Goal: Task Accomplishment & Management: Manage account settings

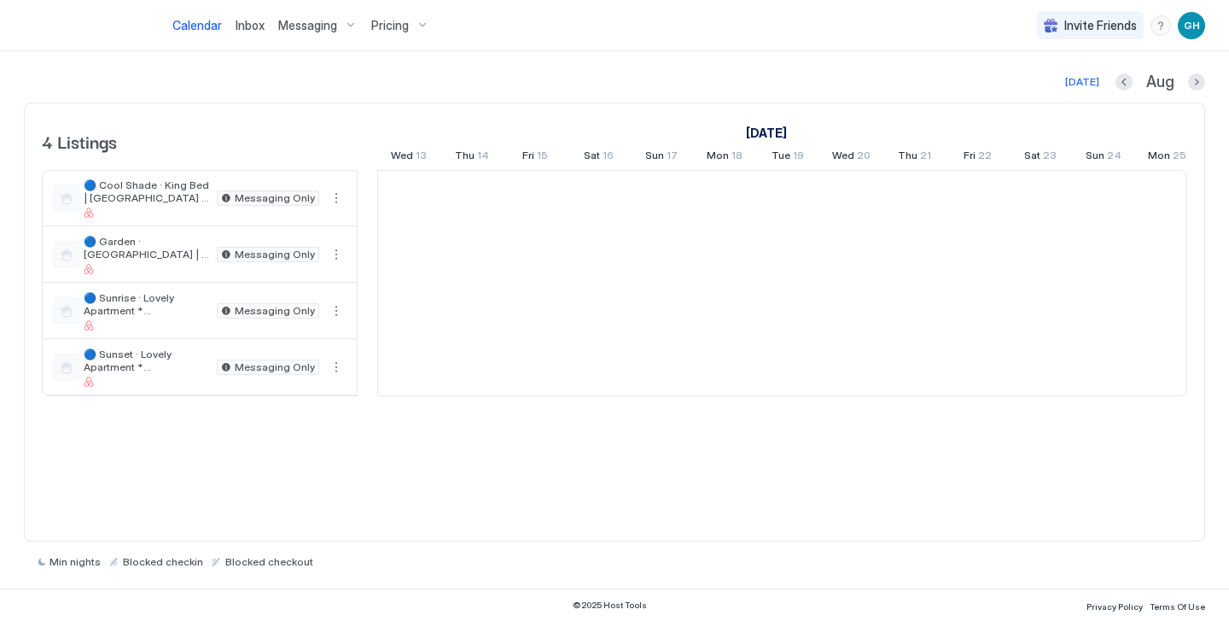
scroll to position [0, 948]
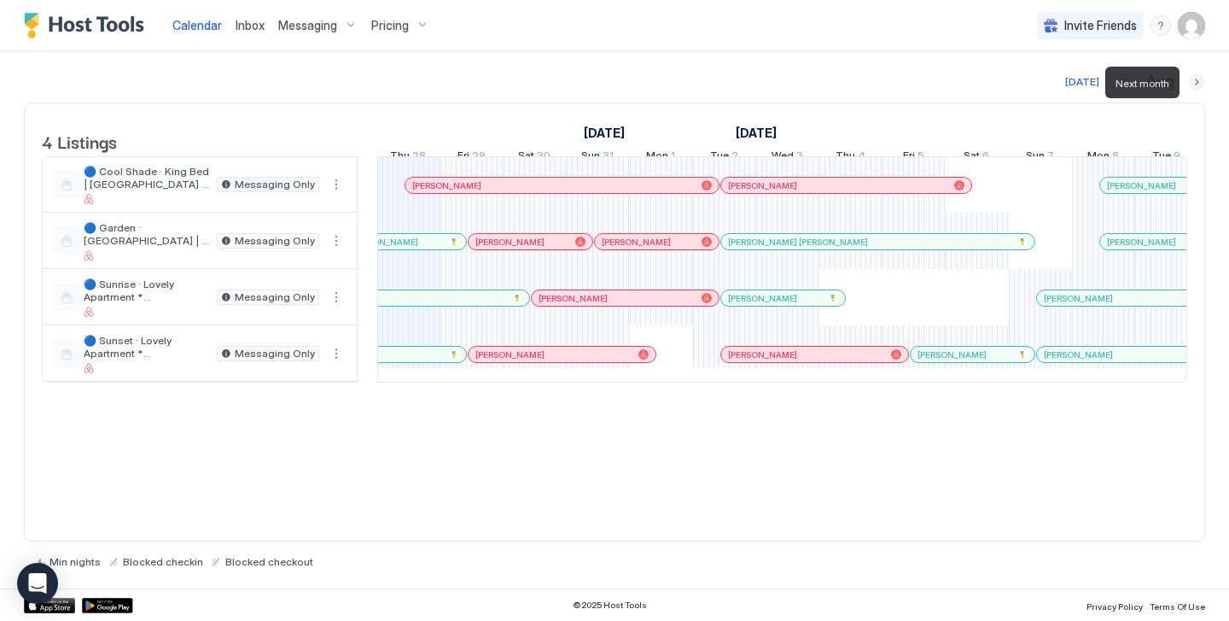
click at [1196, 78] on button "Next month" at bounding box center [1196, 81] width 17 height 17
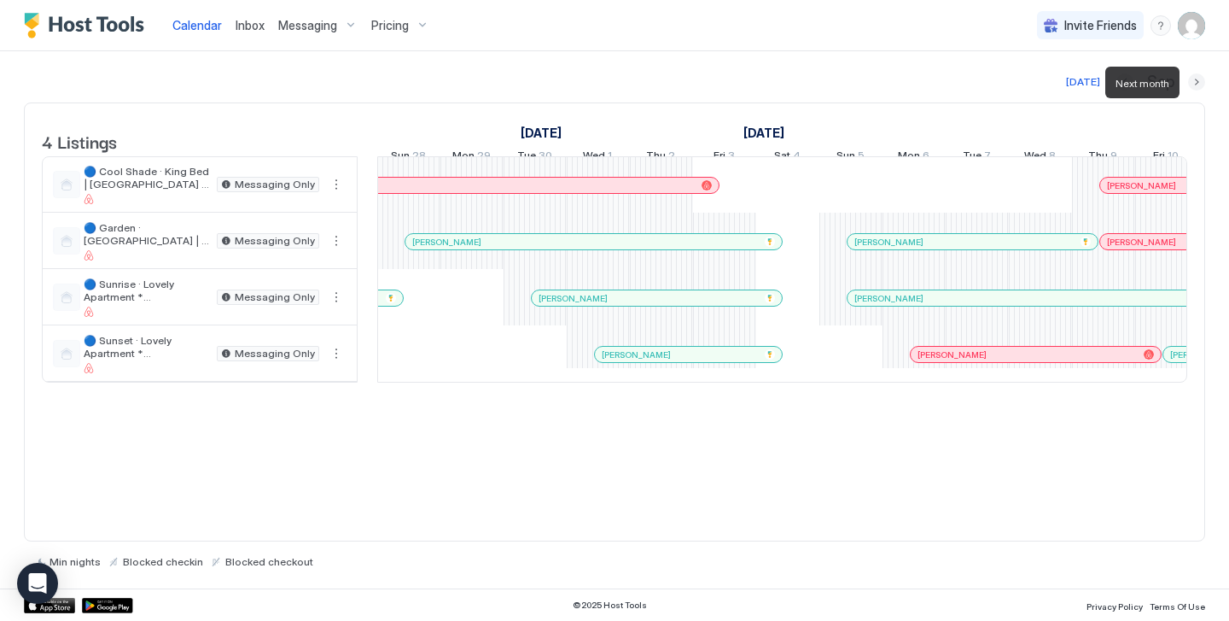
click at [1196, 78] on button "Next month" at bounding box center [1196, 81] width 17 height 17
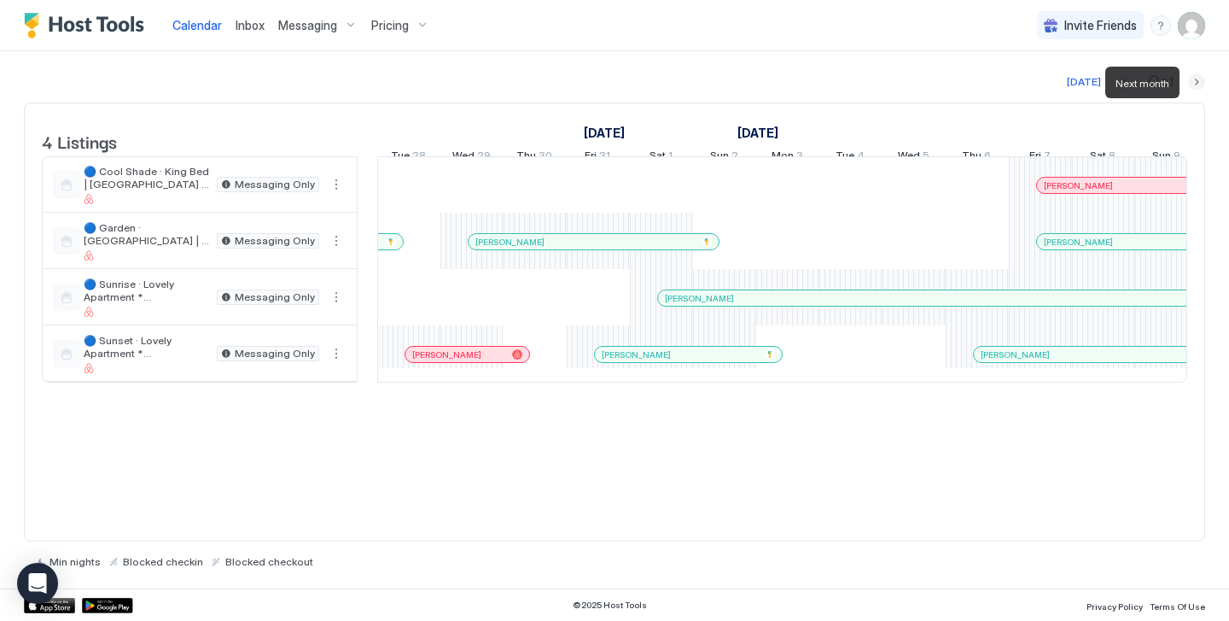
click at [1196, 78] on button "Next month" at bounding box center [1196, 81] width 17 height 17
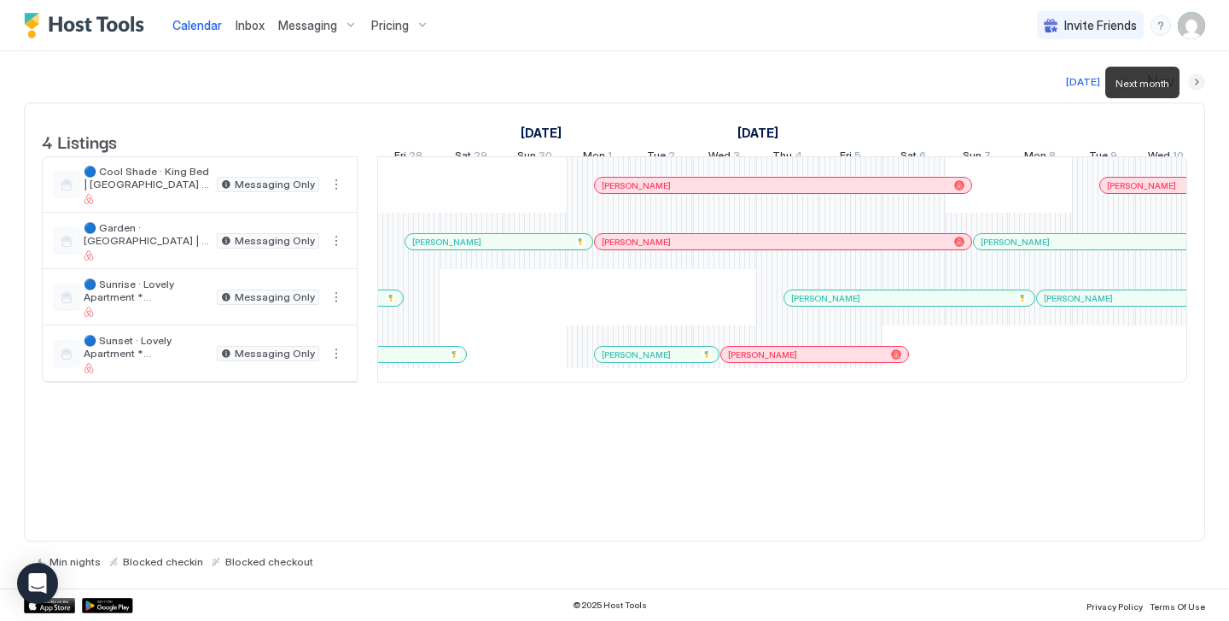
click at [1196, 78] on button "Next month" at bounding box center [1196, 81] width 17 height 17
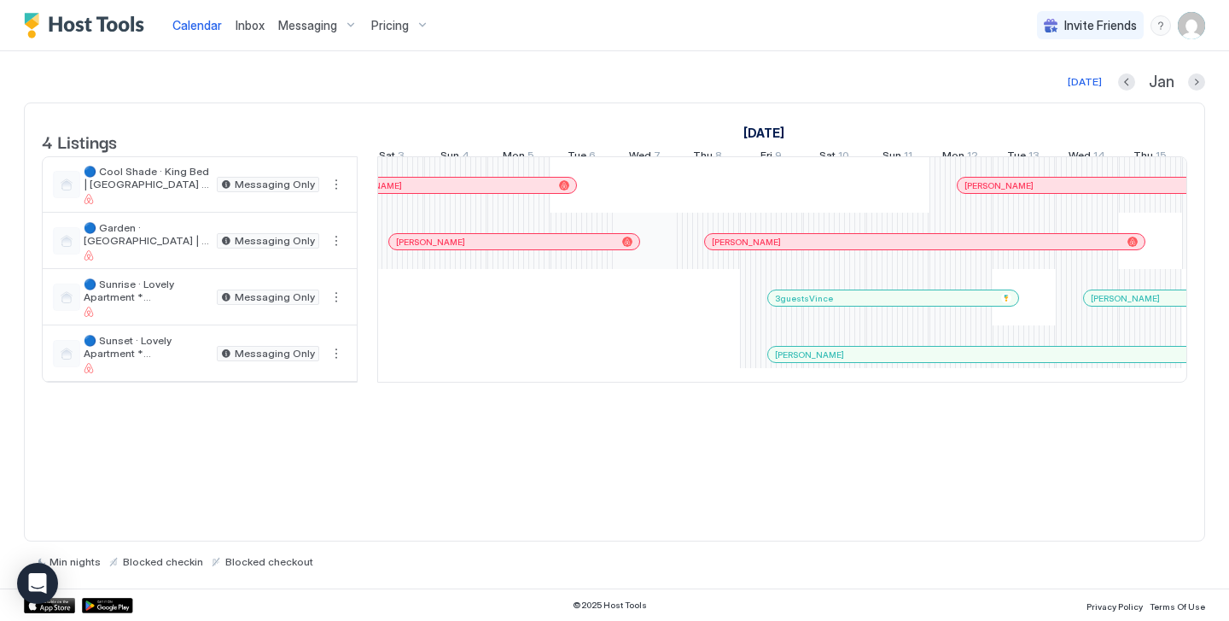
scroll to position [0, 0]
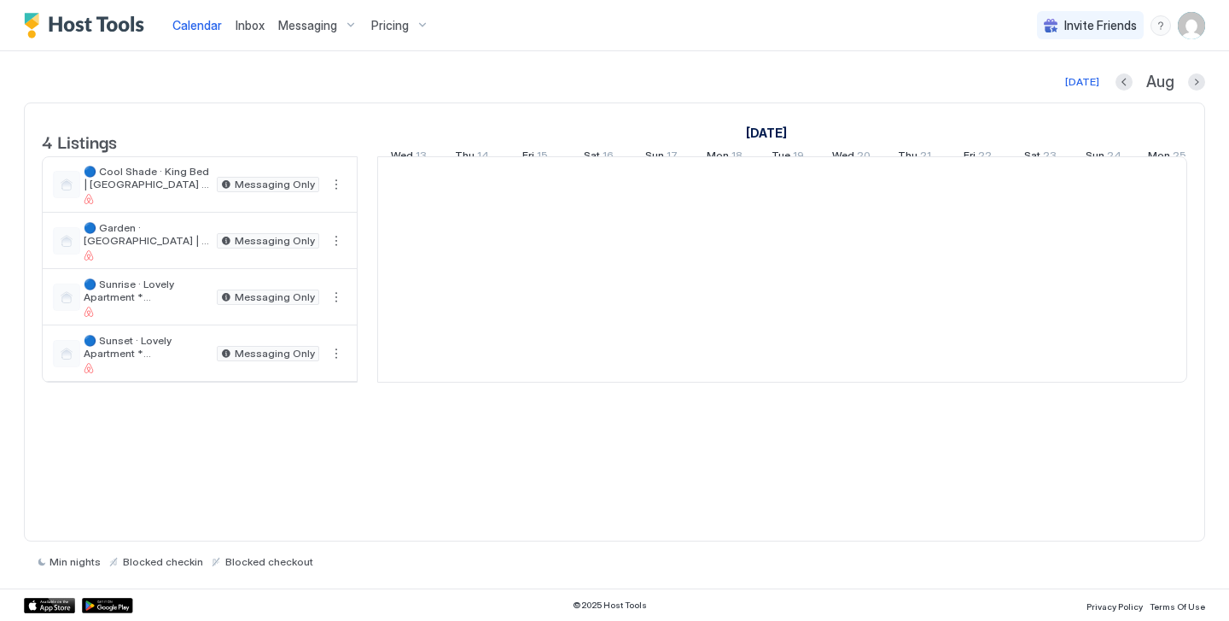
scroll to position [0, 948]
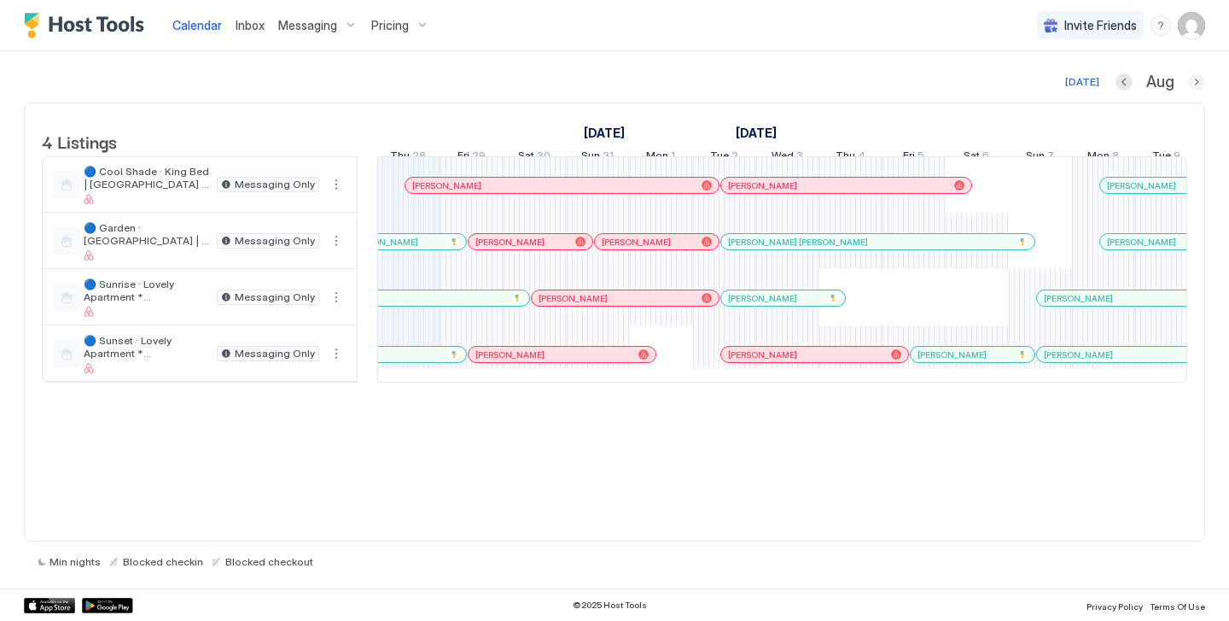
click at [1201, 78] on button "Next month" at bounding box center [1196, 81] width 17 height 17
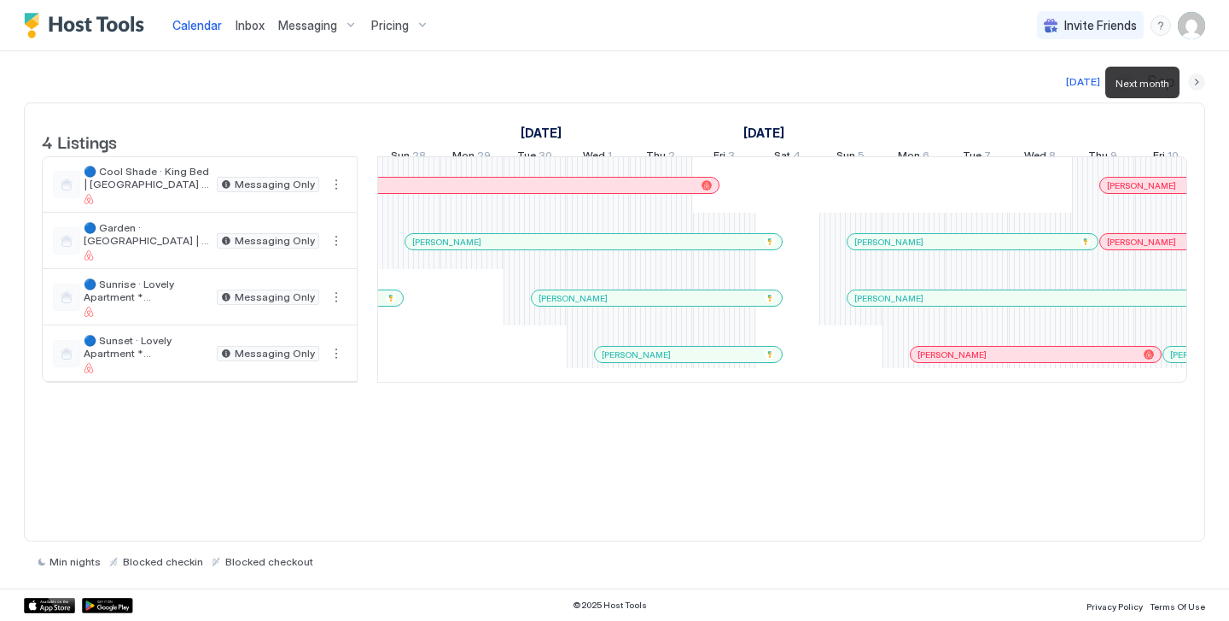
click at [1201, 78] on button "Next month" at bounding box center [1196, 81] width 17 height 17
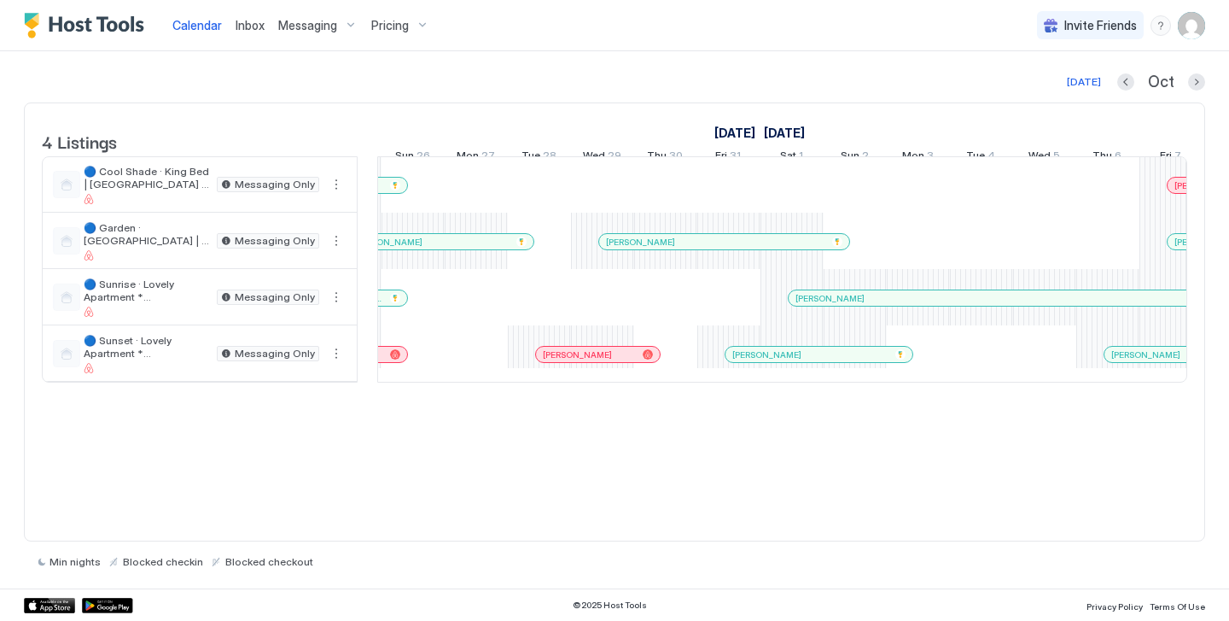
scroll to position [0, 787]
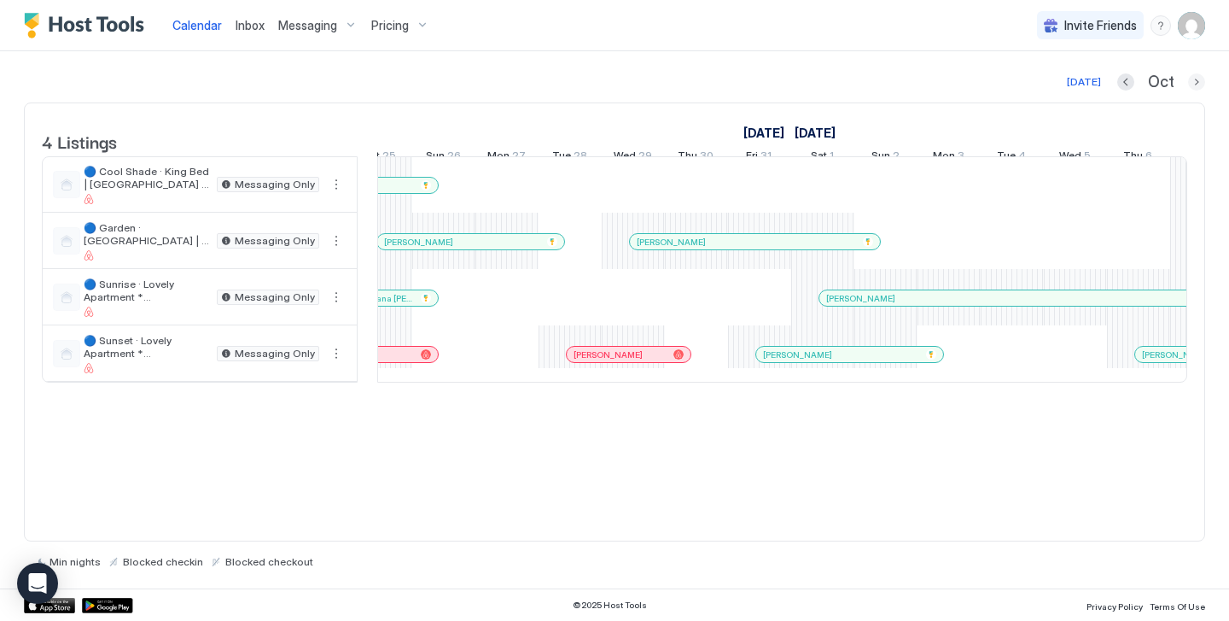
click at [1195, 81] on button "Next month" at bounding box center [1196, 81] width 17 height 17
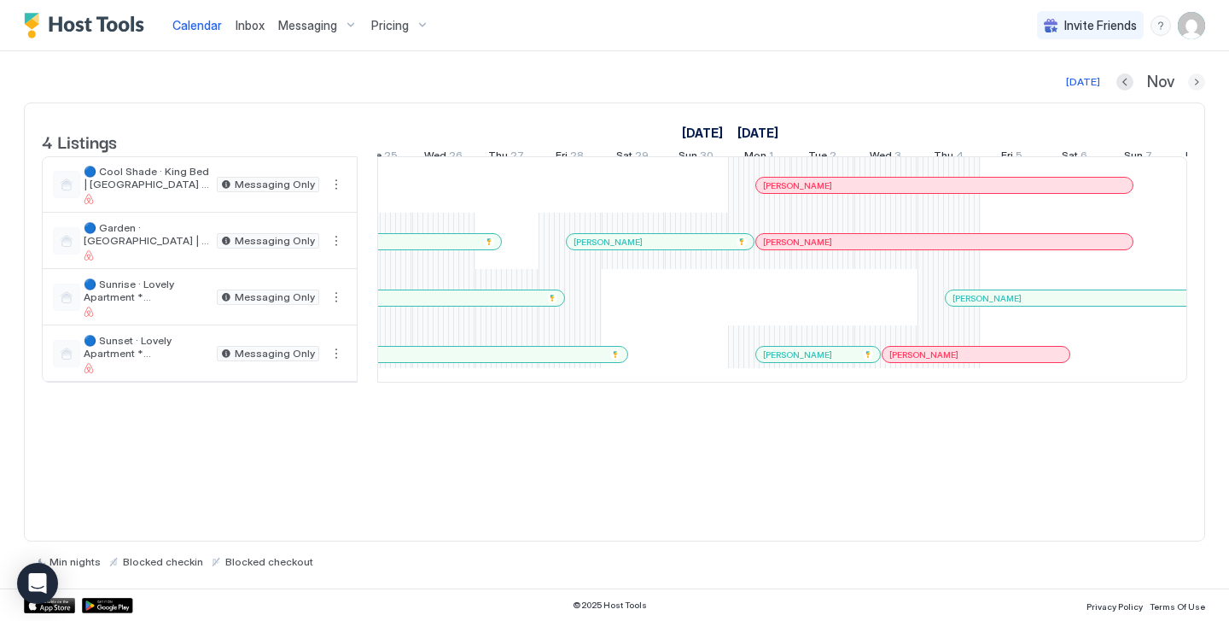
scroll to position [0, 948]
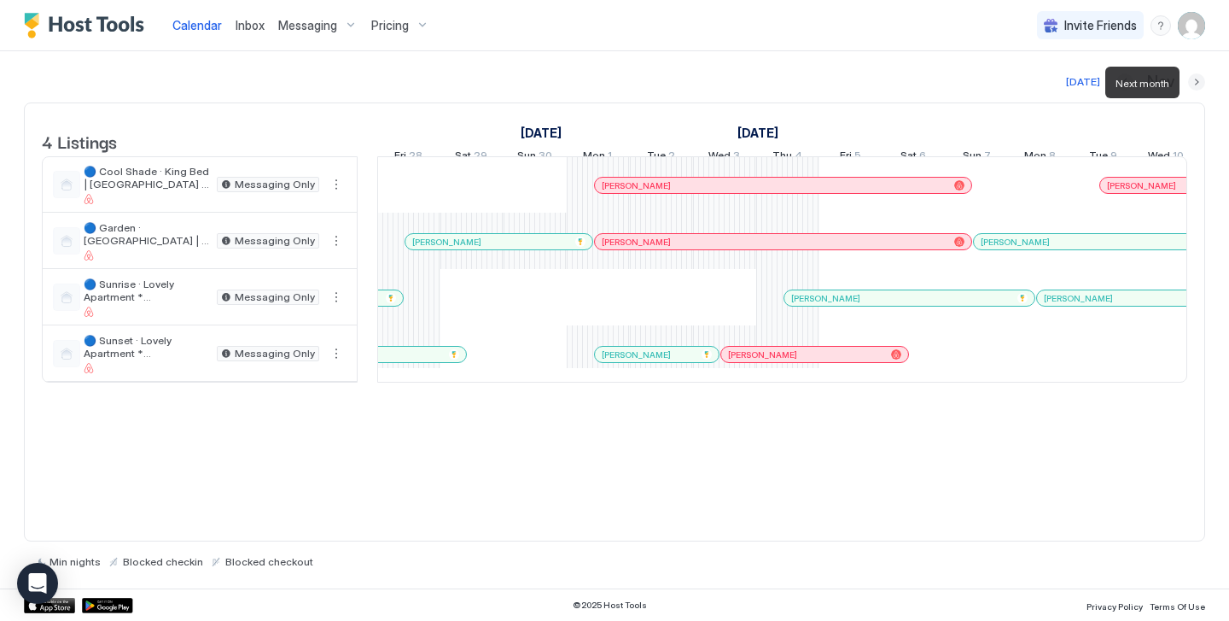
click at [1195, 81] on button "Next month" at bounding box center [1196, 81] width 17 height 17
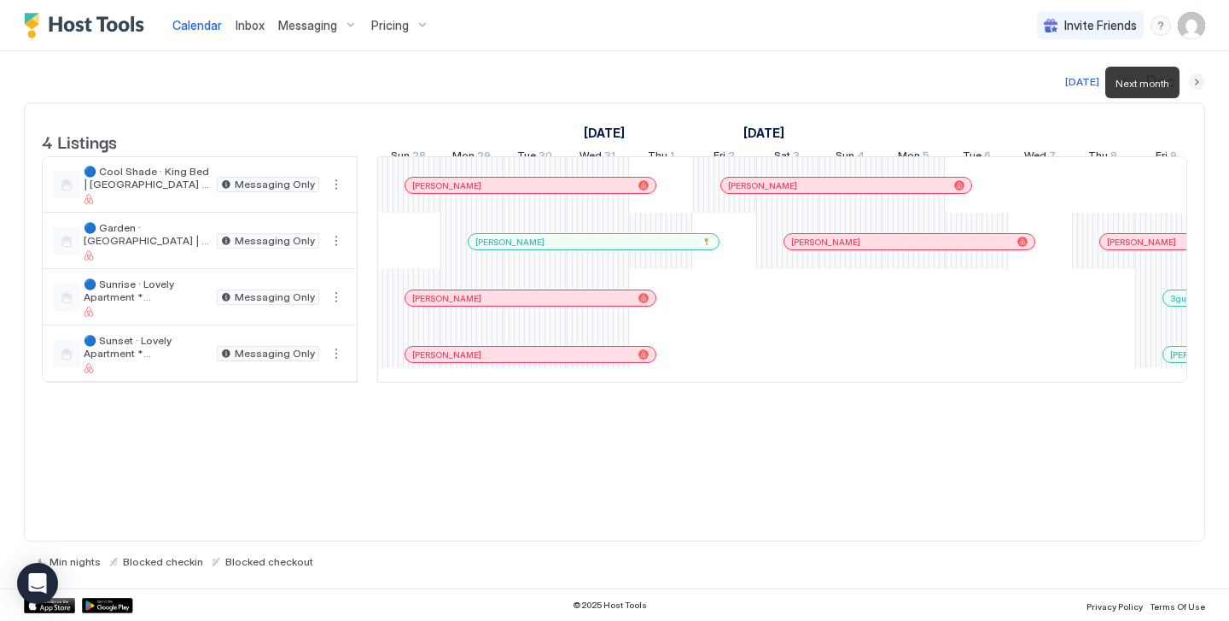
click at [1191, 82] on button "Next month" at bounding box center [1196, 81] width 17 height 17
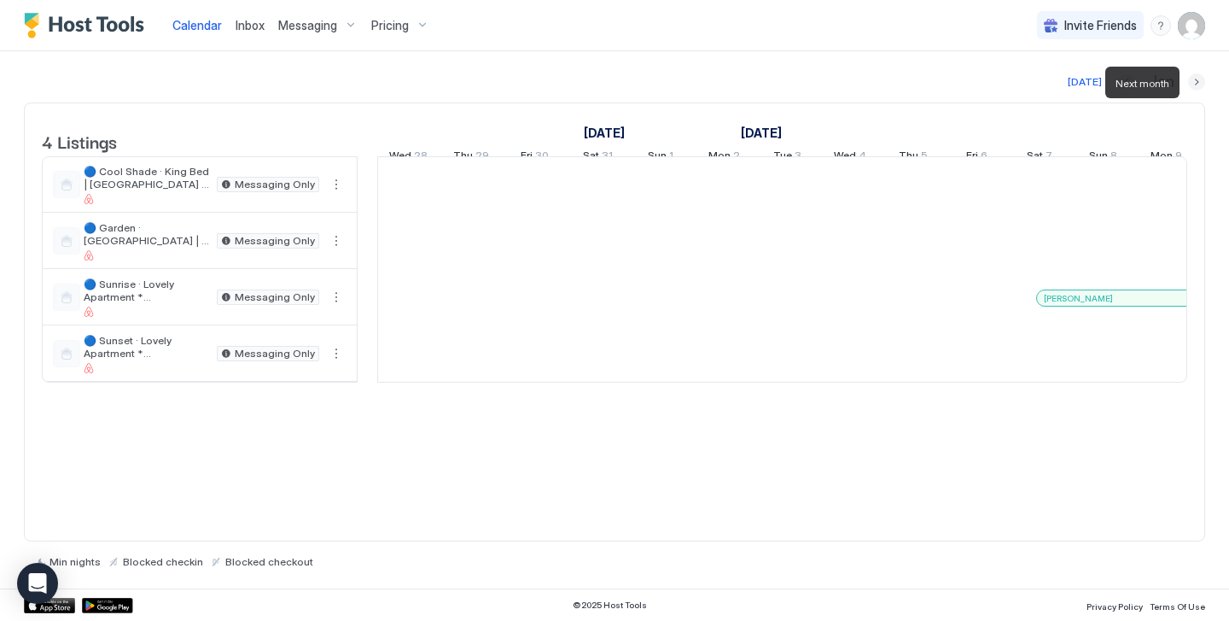
click at [1191, 82] on button "Next month" at bounding box center [1196, 81] width 17 height 17
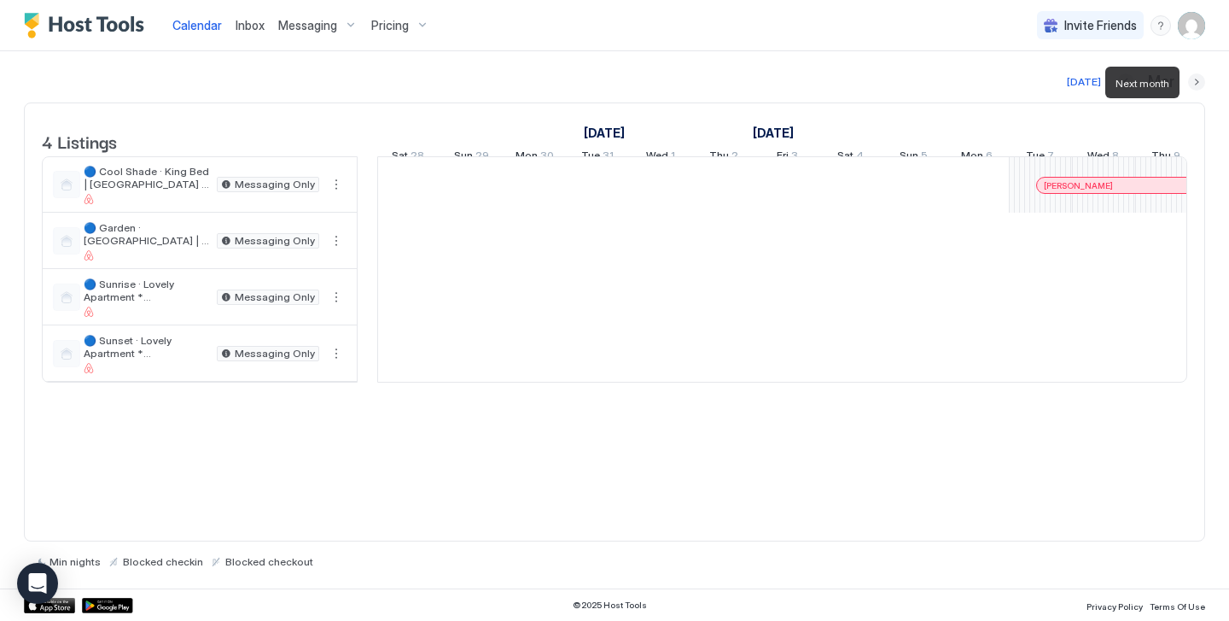
click at [1191, 82] on button "Next month" at bounding box center [1196, 81] width 17 height 17
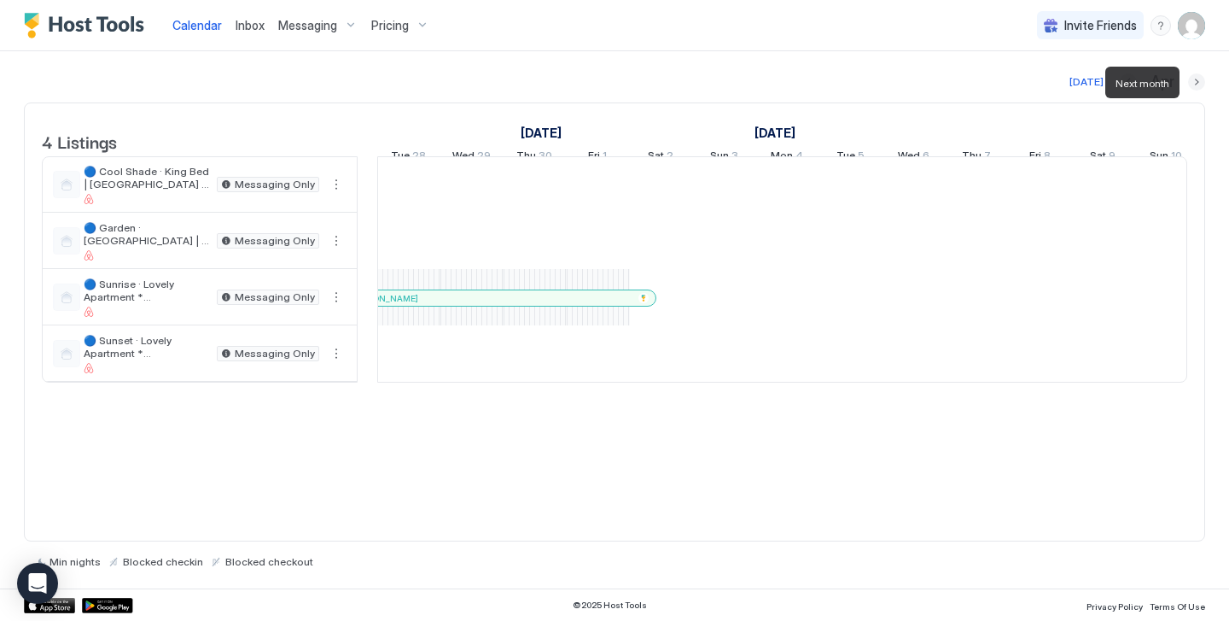
click at [1191, 84] on button "Next month" at bounding box center [1196, 81] width 17 height 17
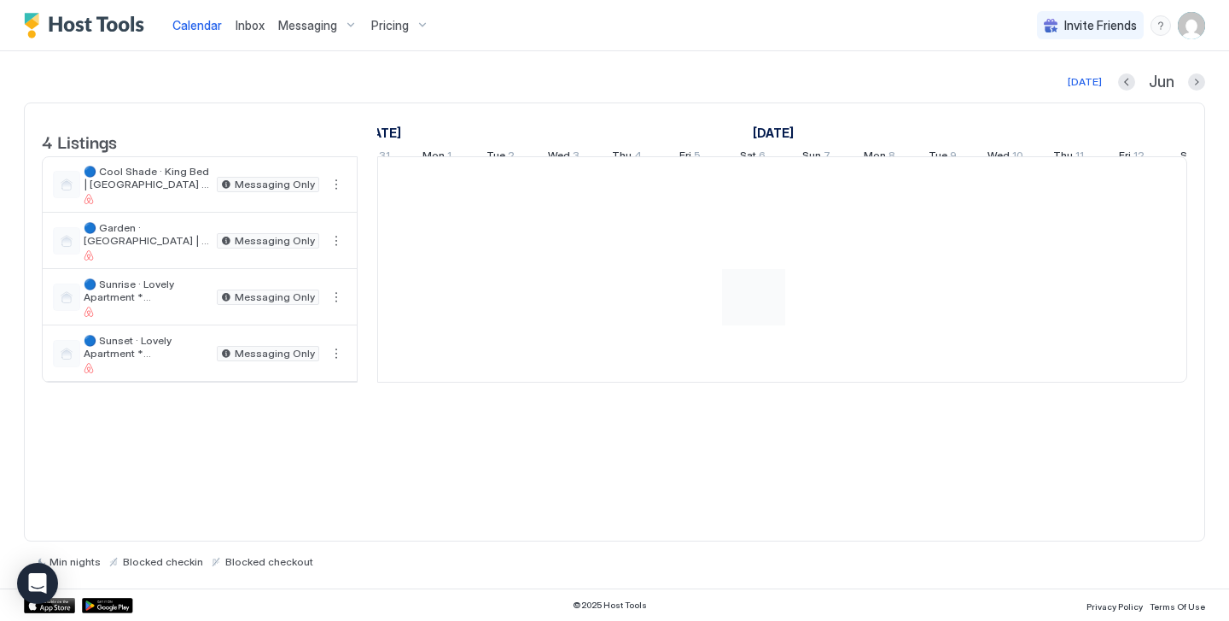
scroll to position [0, 0]
click at [596, 380] on div "[PERSON_NAME] [PERSON_NAME]" at bounding box center [289, 269] width 3348 height 224
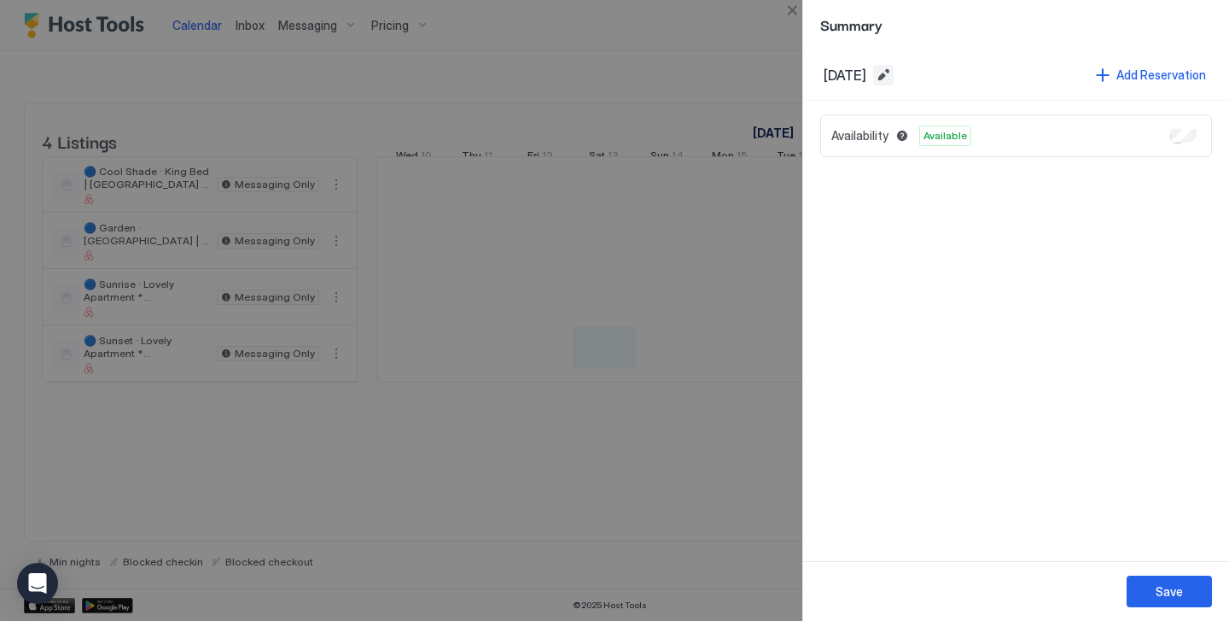
click at [894, 73] on button "Edit date range" at bounding box center [883, 75] width 20 height 20
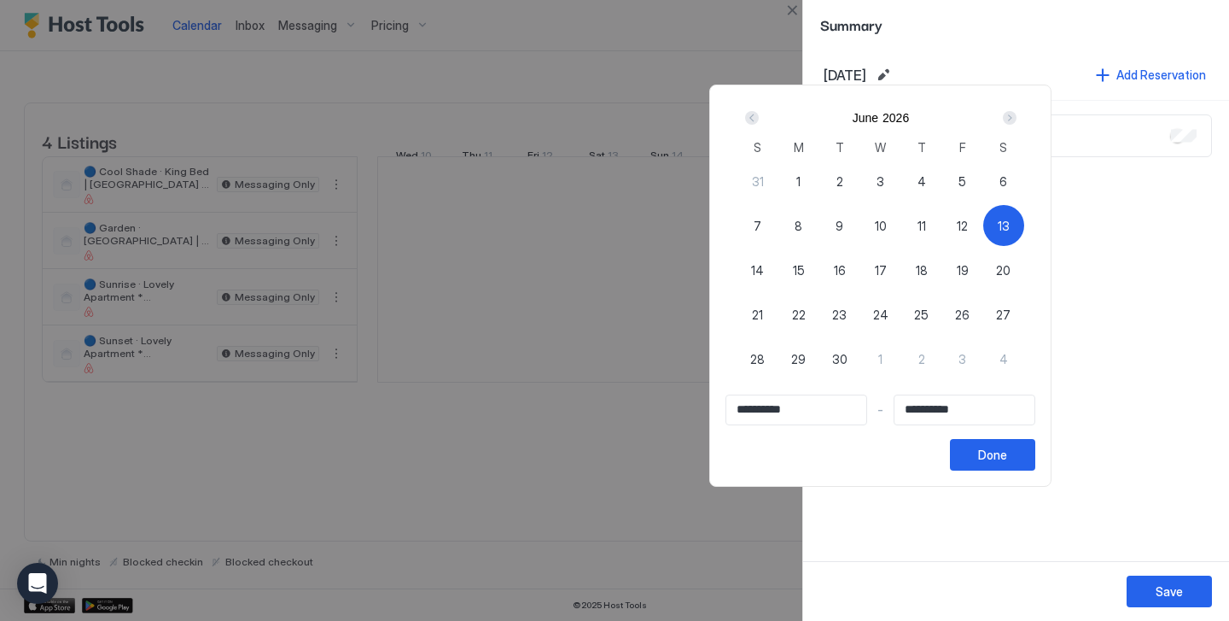
click at [1010, 217] on span "13" at bounding box center [1004, 226] width 12 height 18
type input "**********"
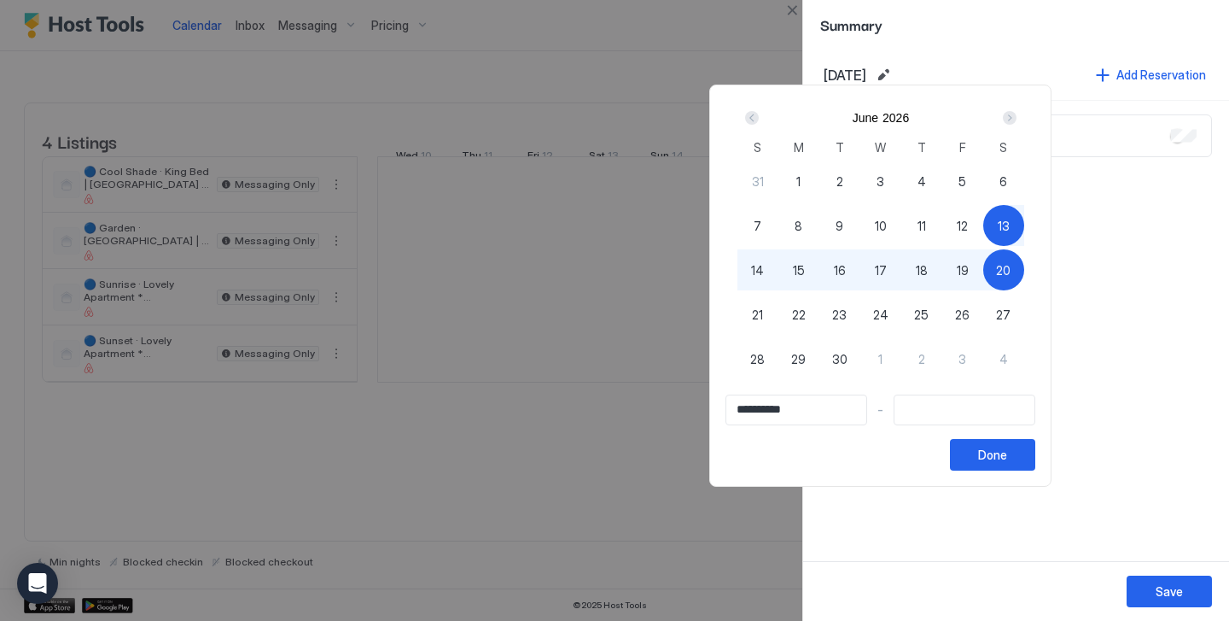
click at [1011, 269] on span "20" at bounding box center [1003, 270] width 15 height 18
type input "**********"
click at [1035, 454] on button "Done" at bounding box center [992, 455] width 85 height 32
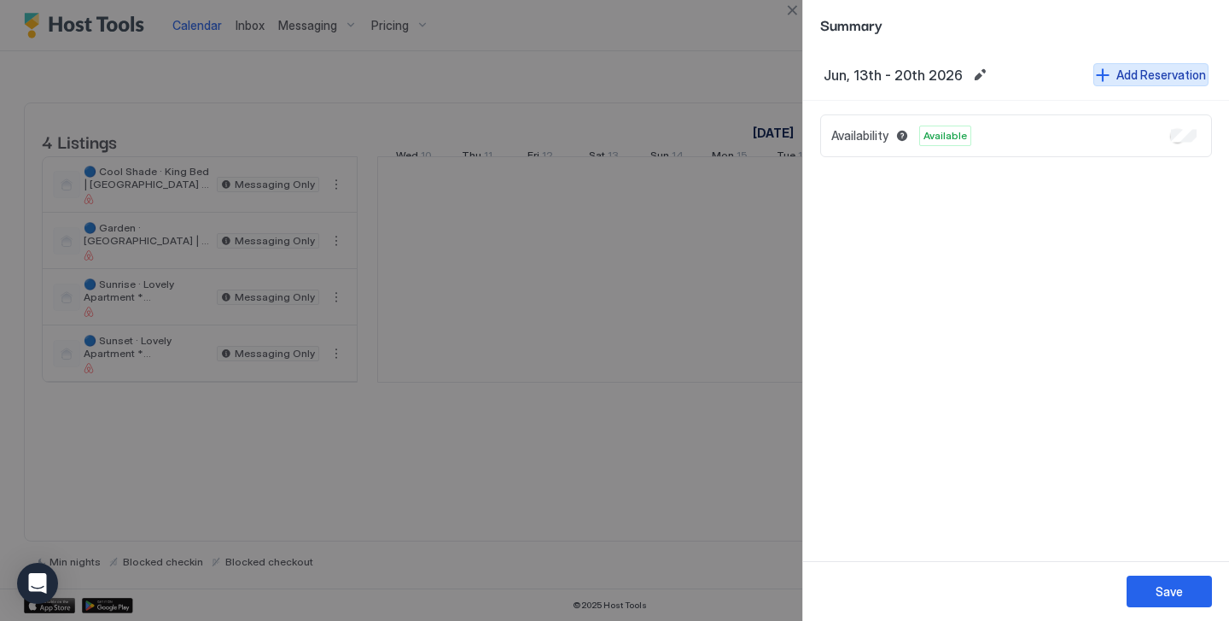
click at [1120, 75] on div "Add Reservation" at bounding box center [1161, 75] width 90 height 18
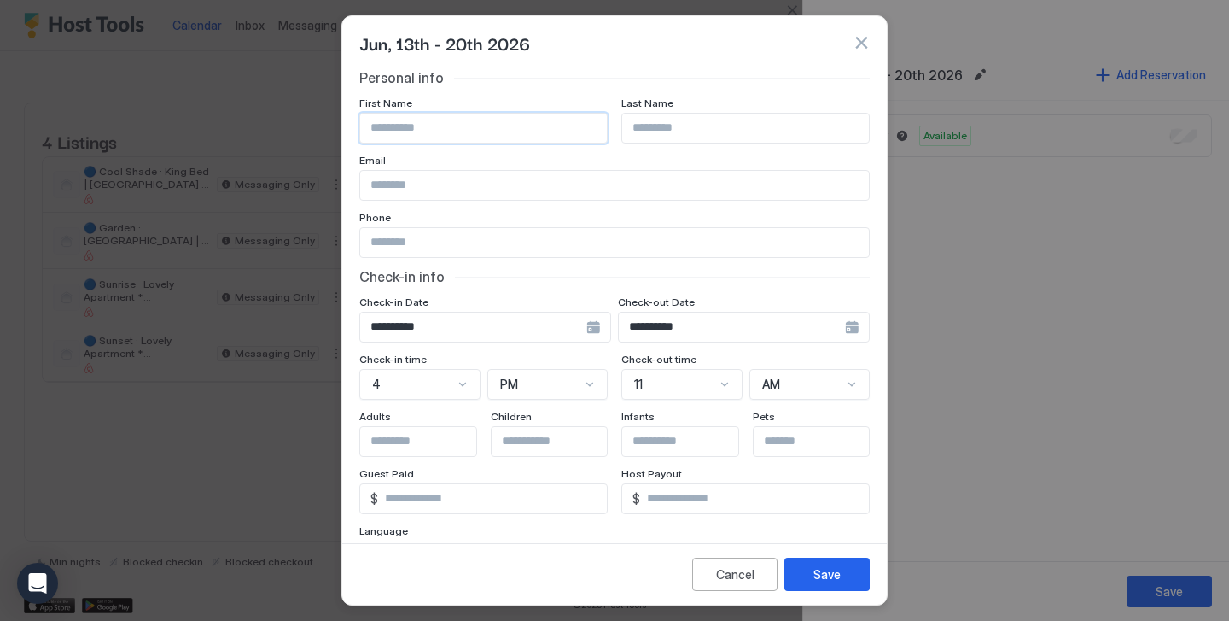
paste input "**********"
type input "**********"
paste input "**********"
type input "**********"
click at [825, 574] on div "Save" at bounding box center [826, 574] width 27 height 18
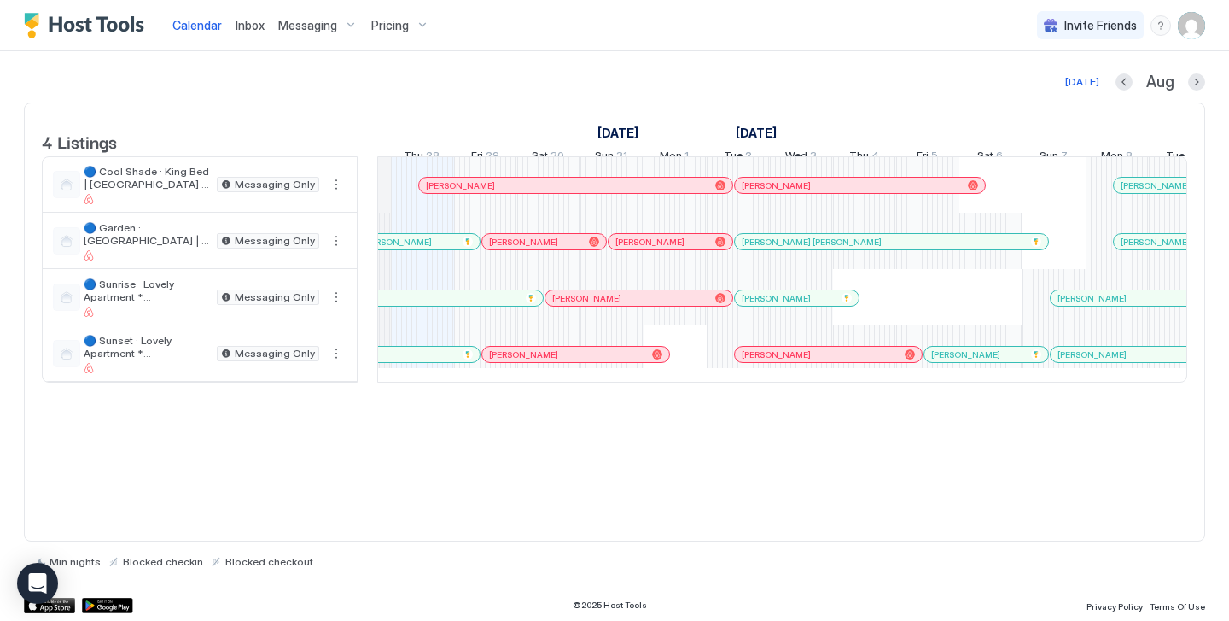
scroll to position [0, 977]
